Goal: Information Seeking & Learning: Obtain resource

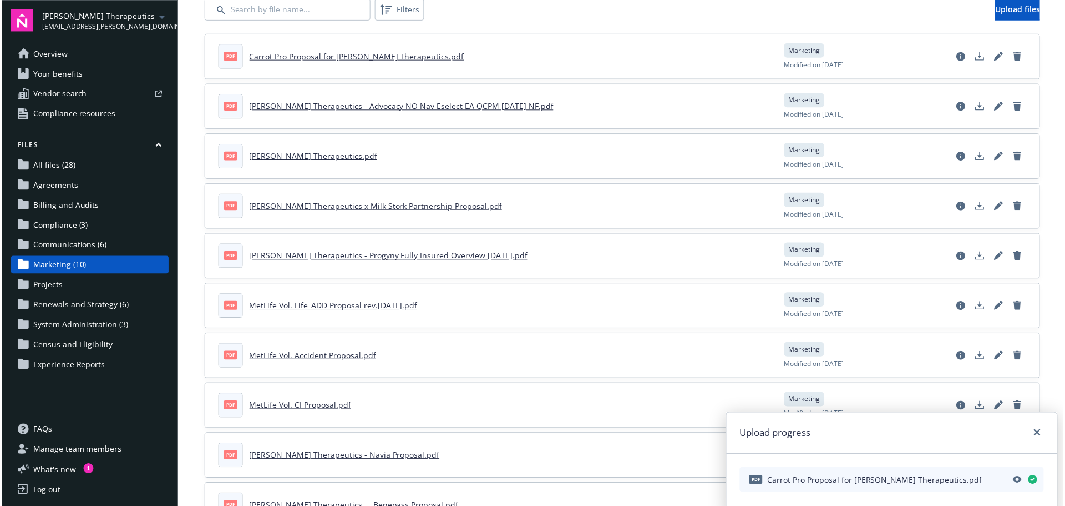
scroll to position [57, 0]
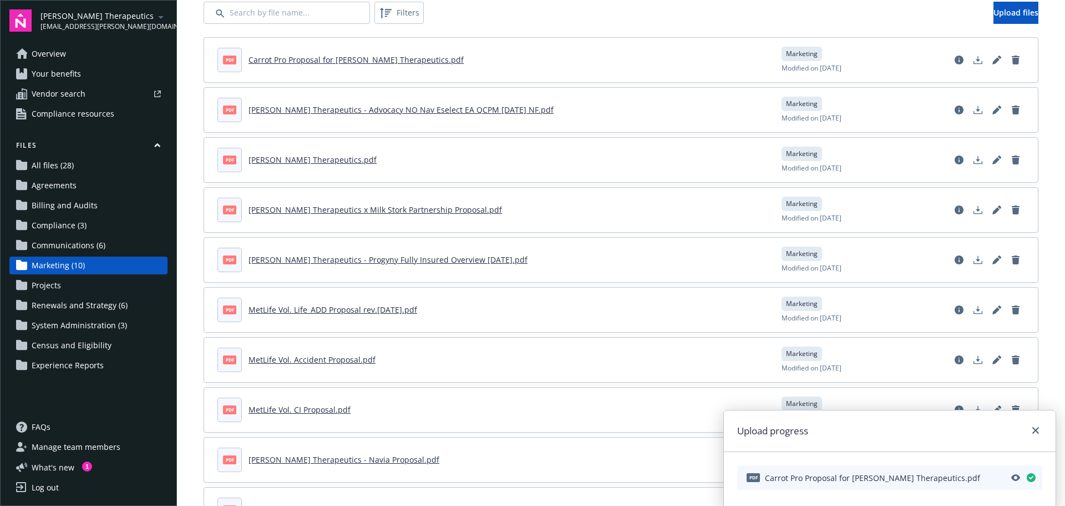
click at [685, 281] on div "pdf [PERSON_NAME] Therapeutics - Progyny Fully Insured Overview [DATE].pdf Mark…" at bounding box center [621, 260] width 834 height 44
